Goal: Task Accomplishment & Management: Complete application form

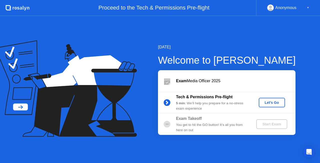
click at [268, 103] on div "Let's Go" at bounding box center [272, 102] width 22 height 4
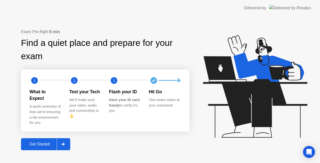
click at [63, 142] on icon at bounding box center [63, 143] width 4 height 3
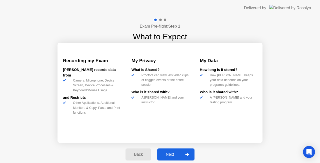
click at [187, 151] on div at bounding box center [187, 154] width 12 height 12
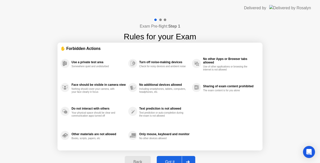
click at [189, 156] on div at bounding box center [188, 162] width 12 height 12
select select "**********"
select select "*******"
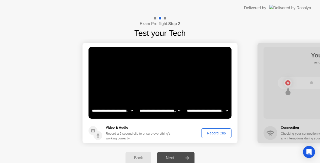
click at [214, 132] on div "Record Clip" at bounding box center [216, 133] width 27 height 4
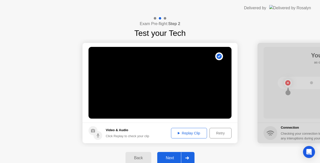
click at [192, 133] on div "Replay Clip" at bounding box center [189, 133] width 33 height 4
click at [183, 159] on div at bounding box center [187, 158] width 12 height 12
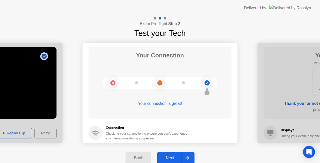
click at [208, 88] on icon at bounding box center [207, 91] width 6 height 10
click at [207, 91] on icon at bounding box center [207, 89] width 3 height 5
click at [183, 155] on div at bounding box center [187, 158] width 12 height 12
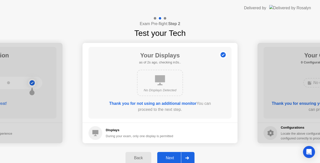
click at [183, 155] on div at bounding box center [187, 158] width 12 height 12
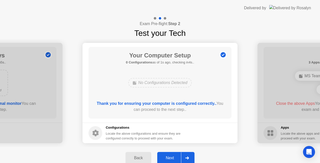
click at [183, 155] on div at bounding box center [187, 158] width 12 height 12
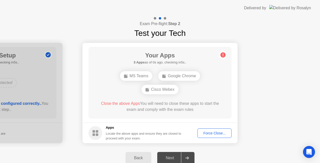
click at [204, 131] on div "Force Close..." at bounding box center [214, 133] width 31 height 4
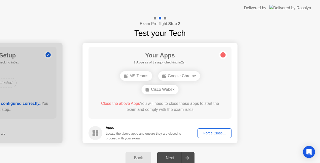
click at [143, 157] on div "Back" at bounding box center [138, 157] width 23 height 5
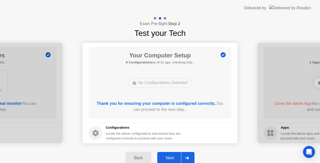
click at [143, 157] on div "Back" at bounding box center [138, 157] width 23 height 5
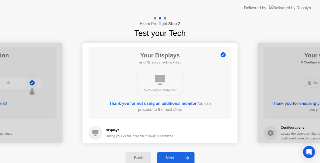
click at [146, 155] on div "Back" at bounding box center [138, 157] width 23 height 5
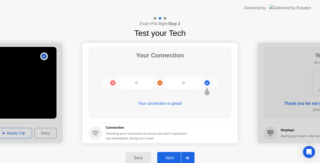
click at [159, 85] on circle at bounding box center [159, 82] width 5 height 5
click at [183, 155] on div at bounding box center [187, 158] width 12 height 12
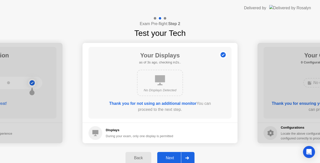
click at [157, 78] on icon at bounding box center [160, 80] width 10 height 10
click at [187, 159] on icon at bounding box center [187, 157] width 4 height 3
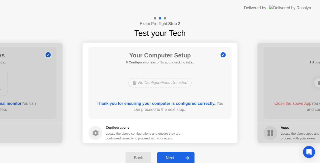
click at [150, 82] on div "No Configurations Detected" at bounding box center [160, 83] width 64 height 10
click at [181, 156] on div at bounding box center [187, 158] width 12 height 12
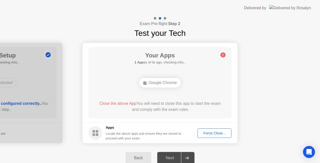
click at [205, 135] on div "Force Close..." at bounding box center [214, 133] width 31 height 4
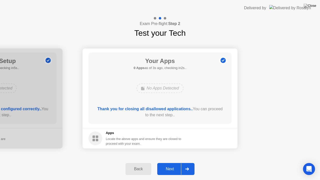
drag, startPoint x: 150, startPoint y: 108, endPoint x: 160, endPoint y: 107, distance: 9.3
click at [160, 107] on b "Thank you for closing all disallowed applications.." at bounding box center [145, 109] width 95 height 4
click at [185, 162] on div at bounding box center [187, 169] width 12 height 12
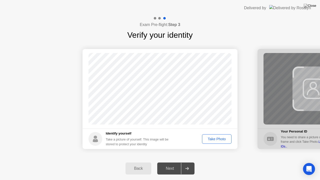
click at [212, 137] on div "Take Photo" at bounding box center [217, 139] width 26 height 4
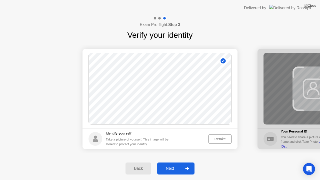
click at [187, 162] on icon at bounding box center [187, 168] width 4 height 3
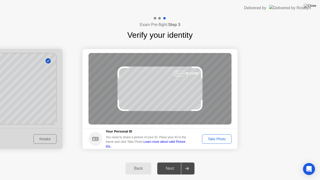
click at [140, 162] on div "Back" at bounding box center [138, 168] width 23 height 5
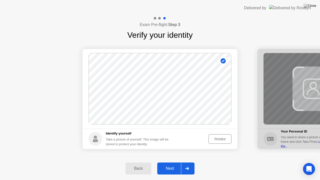
click at [175, 162] on button "Next" at bounding box center [175, 169] width 37 height 12
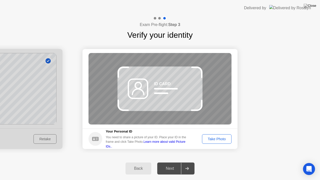
click at [209, 142] on button "Take Photo" at bounding box center [217, 139] width 30 height 10
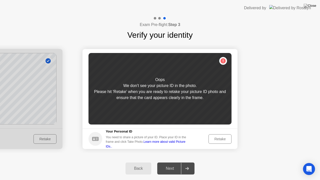
click at [216, 138] on div "Retake" at bounding box center [220, 139] width 20 height 4
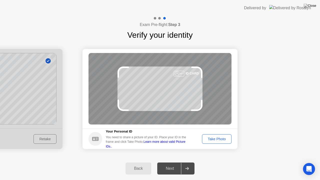
click at [216, 138] on div "Take Photo" at bounding box center [217, 139] width 26 height 4
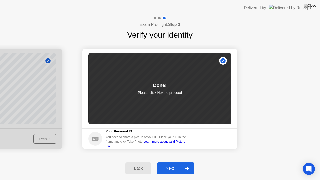
click at [180, 162] on div "Next" at bounding box center [170, 168] width 22 height 5
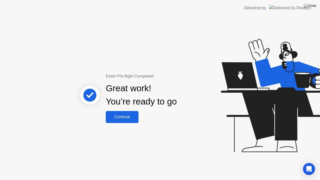
click at [117, 119] on div "Continue" at bounding box center [122, 117] width 30 height 5
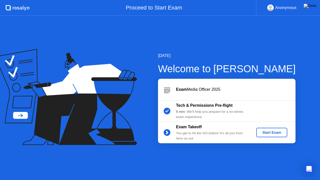
click at [268, 133] on div "Start Exam" at bounding box center [271, 133] width 27 height 4
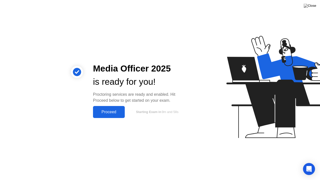
click at [115, 113] on div "Proceed" at bounding box center [109, 112] width 29 height 5
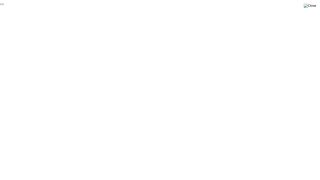
click at [313, 6] on img at bounding box center [310, 6] width 13 height 4
